Goal: Task Accomplishment & Management: Manage account settings

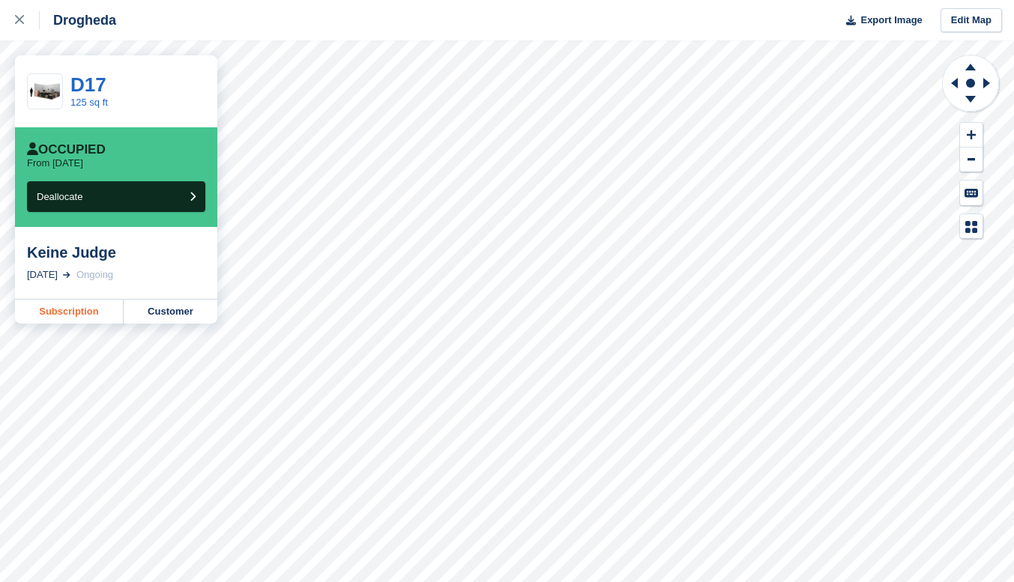
click at [86, 316] on link "Subscription" at bounding box center [69, 312] width 109 height 24
click at [54, 313] on link "Subscription" at bounding box center [69, 312] width 109 height 24
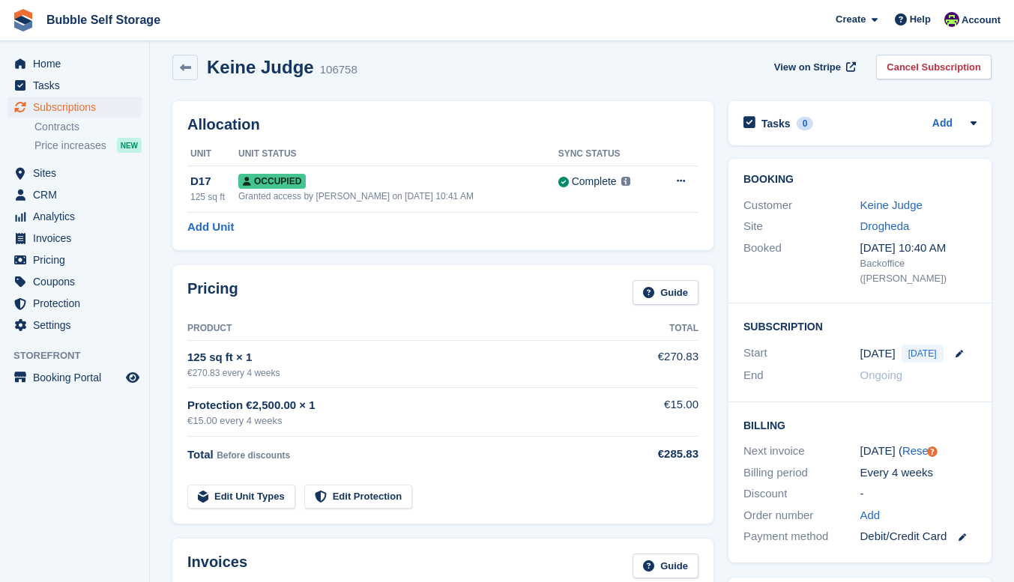
scroll to position [7, 0]
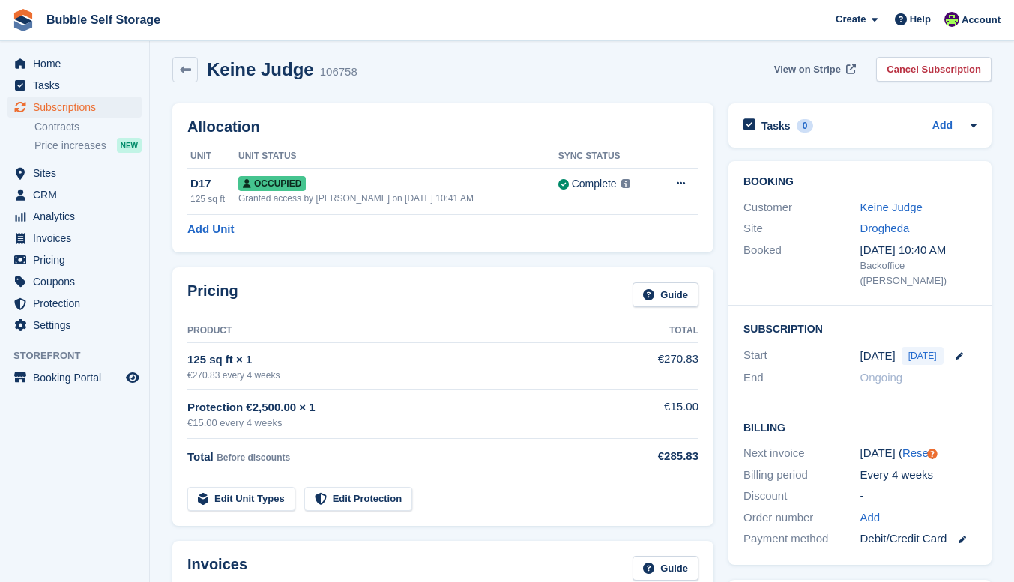
click at [833, 70] on span "View on Stripe" at bounding box center [807, 69] width 67 height 15
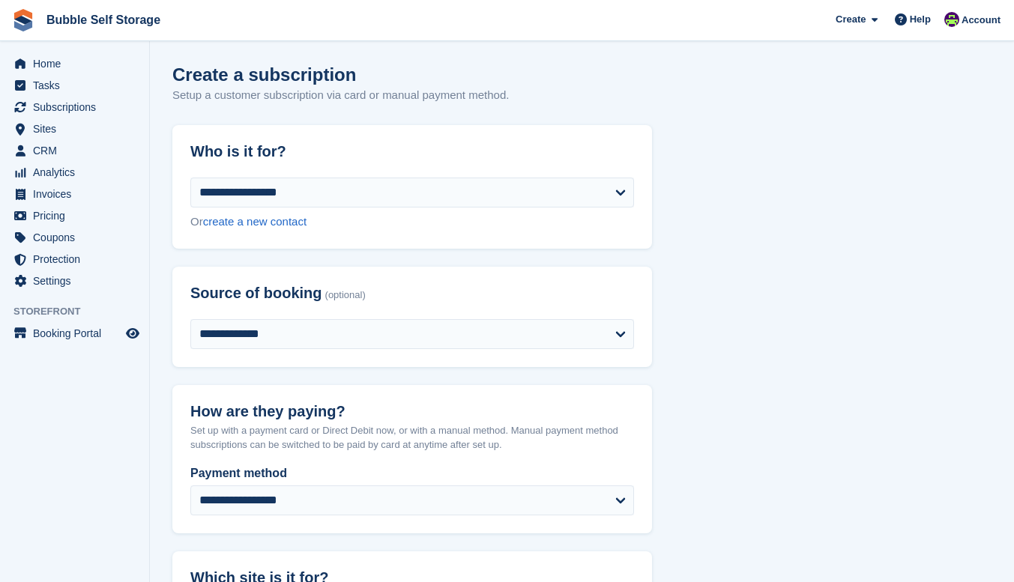
select select "****"
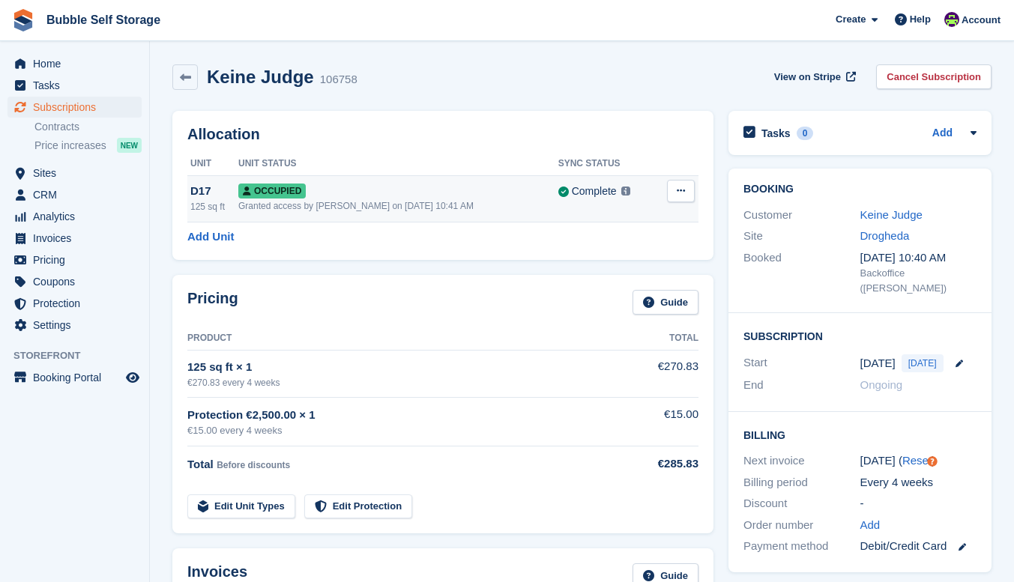
click at [680, 196] on icon at bounding box center [681, 191] width 8 height 10
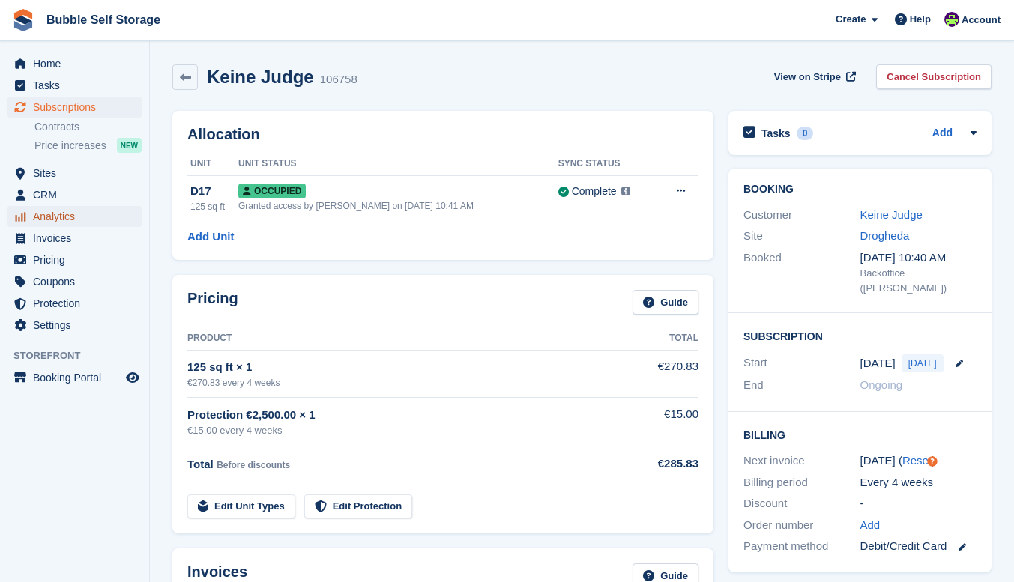
click at [73, 220] on span "Analytics" at bounding box center [78, 216] width 90 height 21
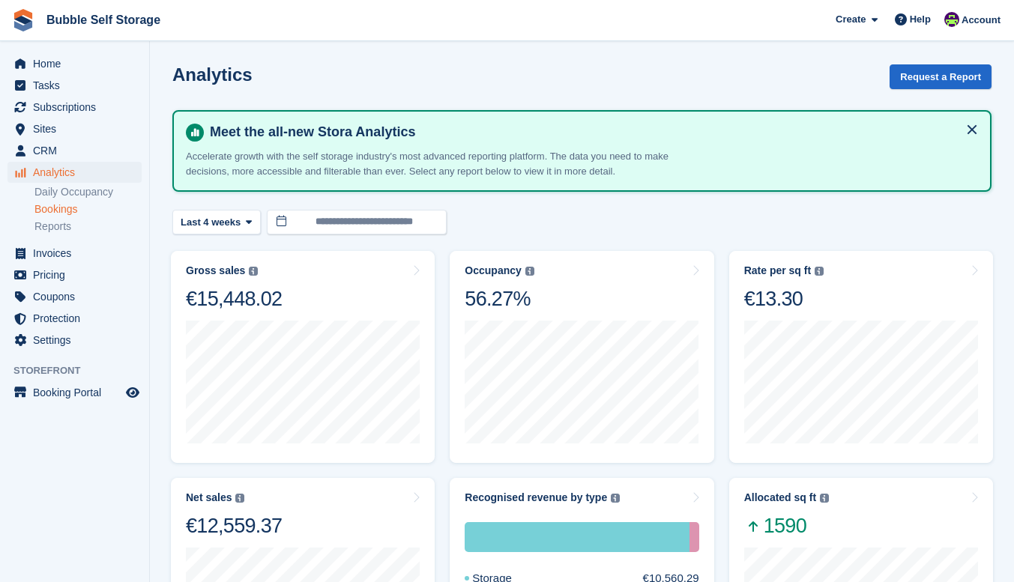
click at [82, 211] on link "Bookings" at bounding box center [87, 209] width 107 height 14
